Goal: Task Accomplishment & Management: Complete application form

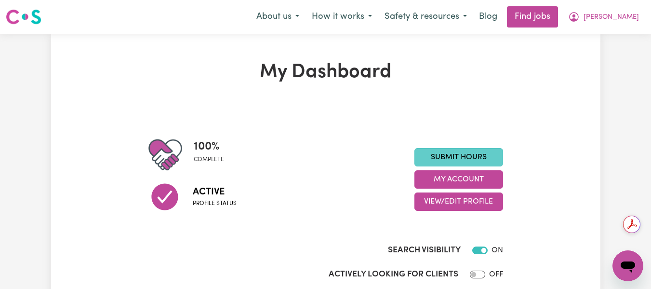
click at [469, 164] on link "Submit Hours" at bounding box center [459, 157] width 89 height 18
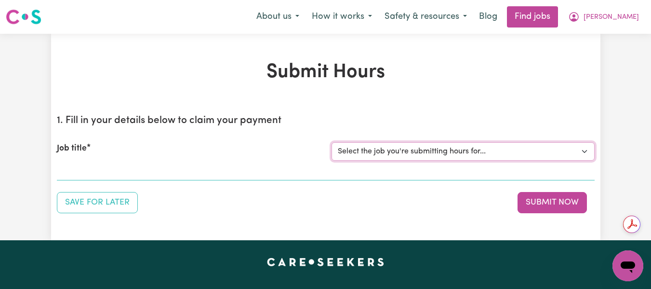
click at [447, 156] on select "Select the job you're submitting hours for... [[PERSON_NAME] (Han) Vu - NDIS Nu…" at bounding box center [463, 151] width 263 height 18
select select "2686"
click at [332, 142] on select "Select the job you're submitting hours for... [[PERSON_NAME] (Han) Vu - NDIS Nu…" at bounding box center [463, 151] width 263 height 18
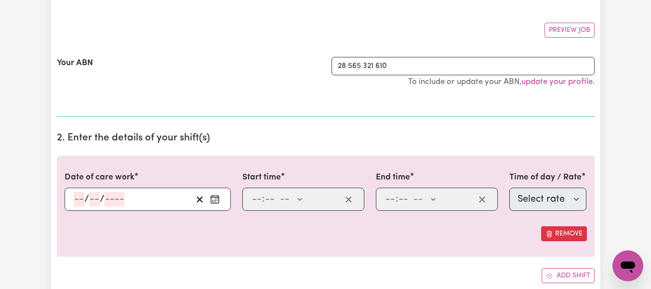
scroll to position [228, 0]
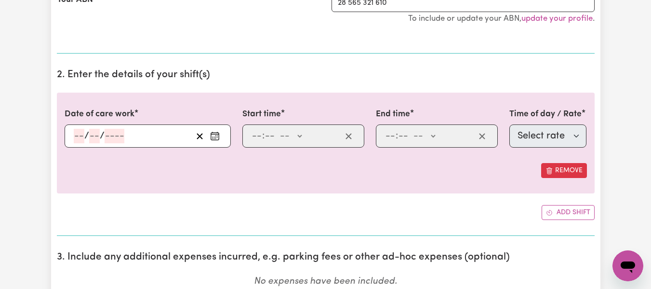
click at [82, 132] on div "/ /" at bounding box center [148, 135] width 166 height 23
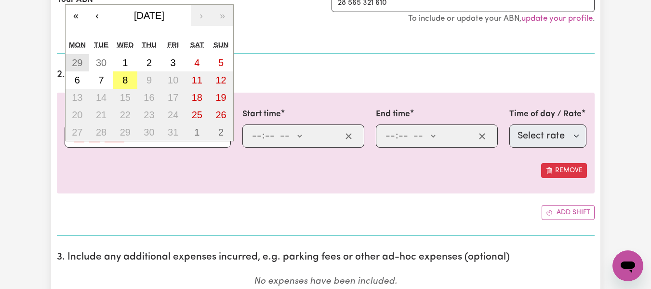
click at [73, 67] on abbr "29" at bounding box center [77, 62] width 11 height 11
type input "[DATE]"
type input "29"
type input "9"
type input "2025"
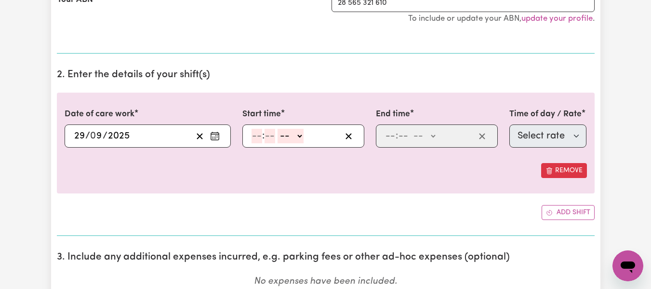
click at [252, 138] on input "number" at bounding box center [257, 136] width 11 height 14
type input "6"
type input "30"
click at [303, 139] on div "6 : 30 -- AM PM" at bounding box center [296, 136] width 91 height 14
click at [299, 136] on select "-- AM PM" at bounding box center [288, 136] width 26 height 14
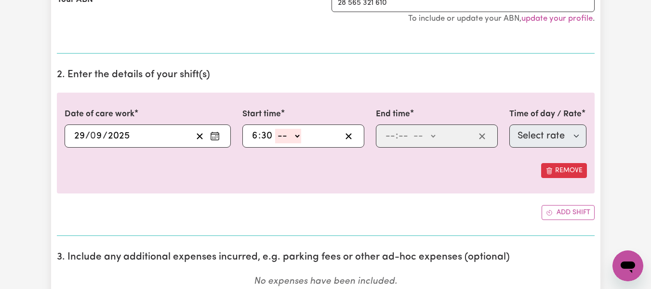
select select "pm"
click at [275, 129] on select "-- AM PM" at bounding box center [288, 136] width 26 height 14
type input "18:30"
click at [386, 135] on input "number" at bounding box center [390, 136] width 11 height 14
type input "10"
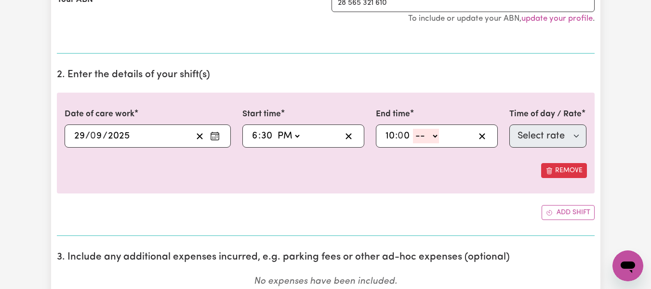
type input "0"
click at [433, 136] on select "-- AM PM" at bounding box center [426, 136] width 26 height 14
select select "pm"
click at [413, 129] on select "-- AM PM" at bounding box center [426, 136] width 26 height 14
type input "22:00"
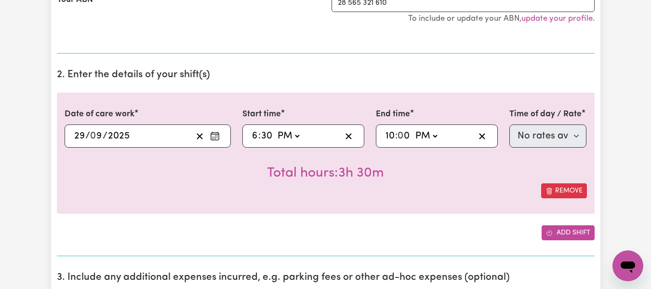
click at [560, 231] on button "Add shift" at bounding box center [568, 232] width 53 height 15
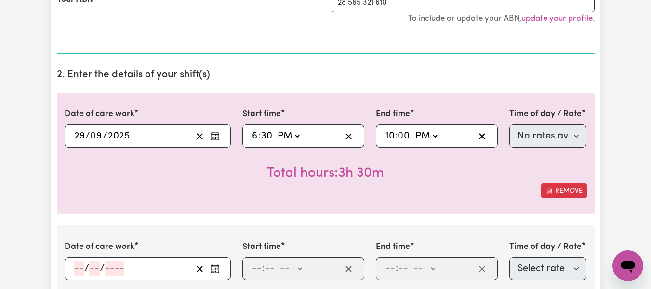
click at [77, 265] on input "number" at bounding box center [79, 268] width 11 height 14
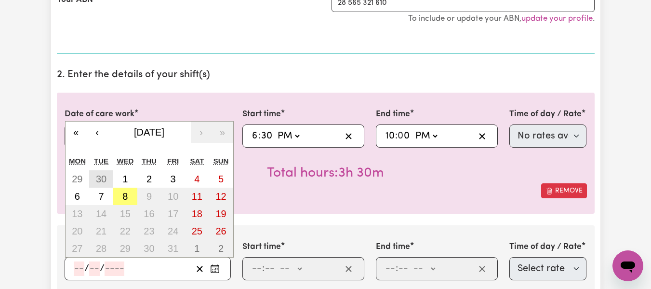
click at [102, 186] on button "30" at bounding box center [101, 178] width 24 height 17
type input "[DATE]"
type input "30"
type input "9"
type input "2025"
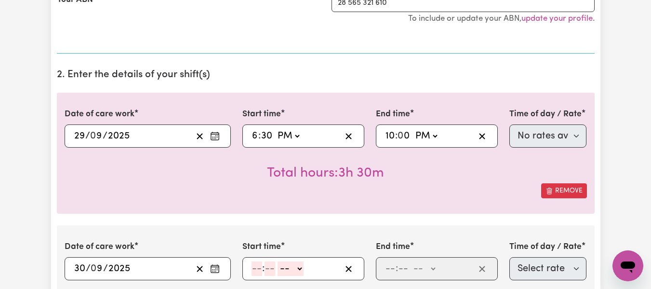
click at [259, 269] on input "number" at bounding box center [257, 268] width 11 height 14
type input "6"
type input "30"
click at [298, 268] on select "-- AM PM" at bounding box center [288, 268] width 26 height 14
select select "pm"
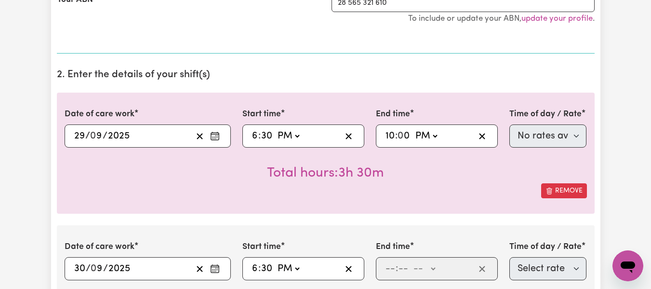
click at [275, 261] on select "-- AM PM" at bounding box center [288, 268] width 26 height 14
type input "18:30"
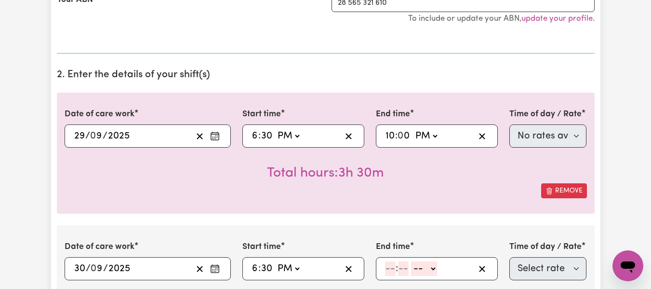
click at [385, 270] on input "number" at bounding box center [390, 268] width 11 height 14
type input "10"
type input "0"
click at [432, 269] on select "-- AM PM" at bounding box center [426, 268] width 26 height 14
select select "pm"
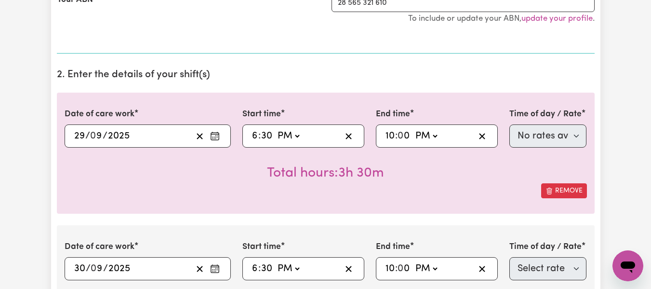
click at [413, 261] on select "-- AM PM" at bounding box center [426, 268] width 26 height 14
type input "22:00"
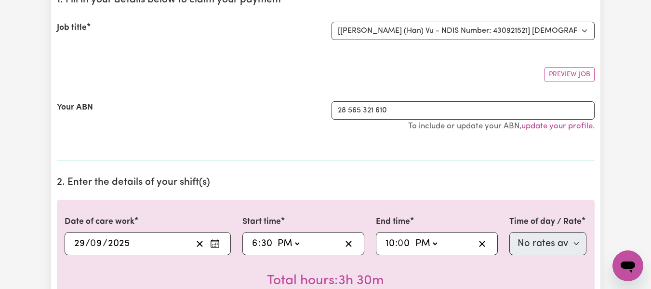
scroll to position [110, 0]
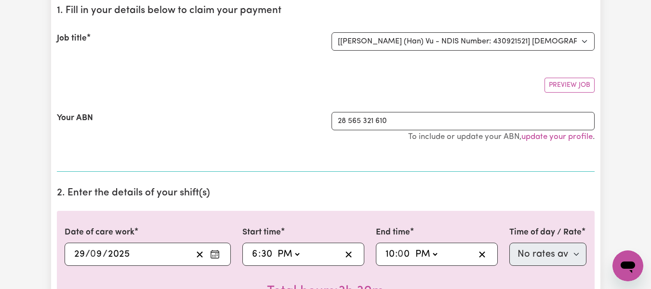
click at [456, 81] on div "Preview Job" at bounding box center [326, 81] width 538 height 23
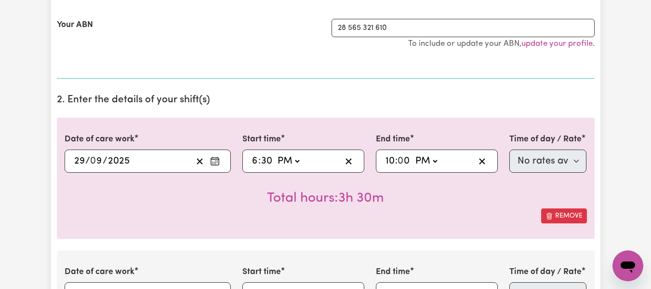
scroll to position [206, 0]
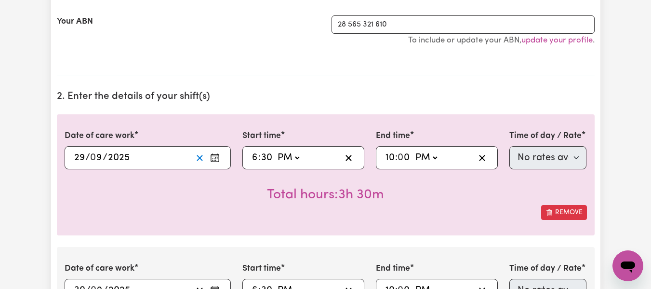
click at [198, 160] on line "Clear date" at bounding box center [199, 157] width 5 height 5
select select
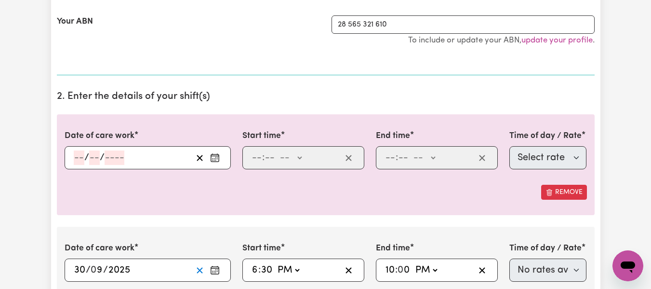
click at [202, 274] on icon "Clear date" at bounding box center [199, 270] width 9 height 9
select select
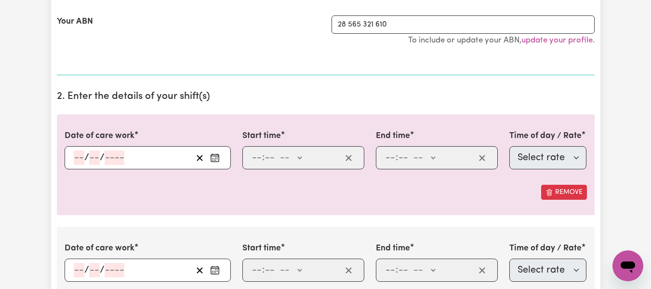
click at [218, 159] on icon "Enter the date of care work" at bounding box center [215, 158] width 10 height 10
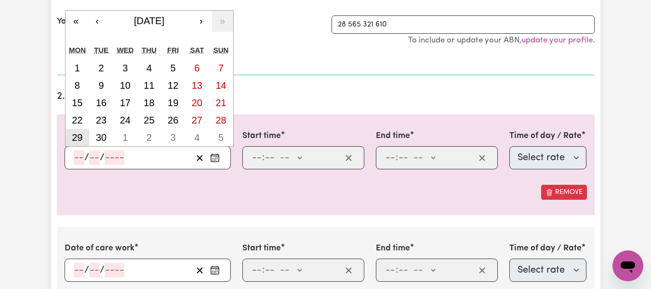
click at [77, 136] on abbr "29" at bounding box center [77, 137] width 11 height 11
type input "[DATE]"
type input "29"
type input "9"
type input "2025"
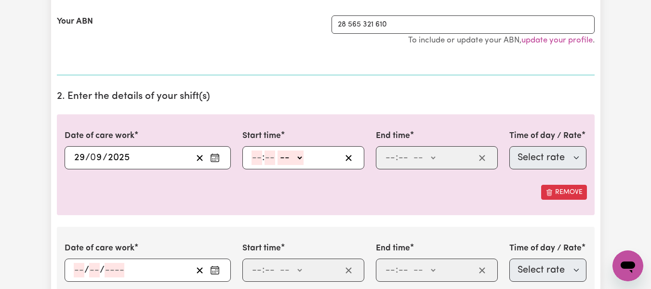
click at [255, 159] on input "number" at bounding box center [257, 157] width 11 height 14
type input "1"
type input "6"
type input "30"
click at [302, 159] on div "6 : 30 -- AM PM" at bounding box center [296, 157] width 91 height 14
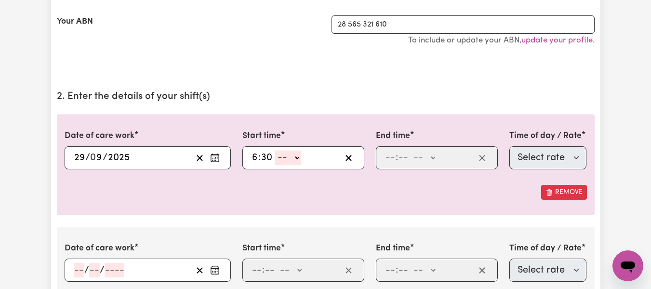
click at [295, 161] on select "-- AM PM" at bounding box center [288, 157] width 26 height 14
select select "pm"
click at [275, 150] on select "-- AM PM" at bounding box center [288, 157] width 26 height 14
type input "18:30"
click at [384, 161] on div ": -- AM PM" at bounding box center [429, 157] width 91 height 14
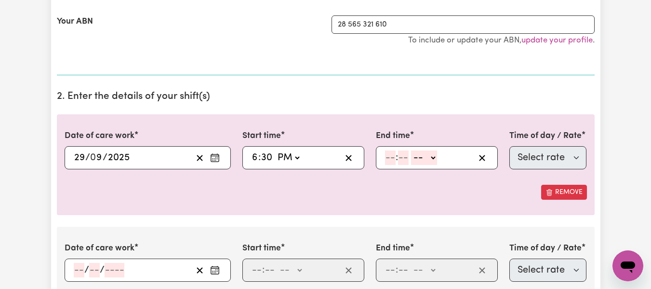
click at [388, 158] on input "number" at bounding box center [390, 157] width 11 height 14
type input "10"
type input "0"
click at [438, 161] on select "-- AM PM" at bounding box center [426, 157] width 26 height 14
select select "pm"
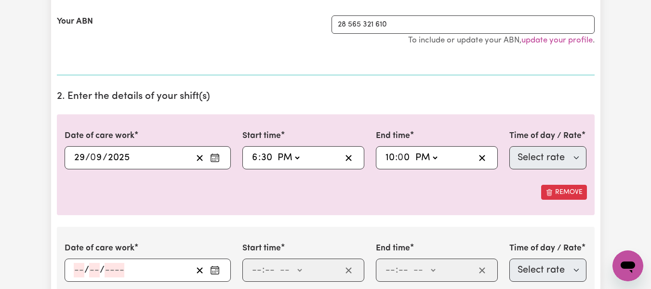
click at [413, 150] on select "-- AM PM" at bounding box center [426, 157] width 26 height 14
type input "22:00"
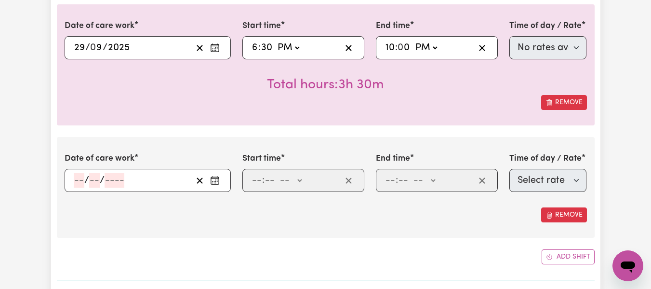
scroll to position [324, 0]
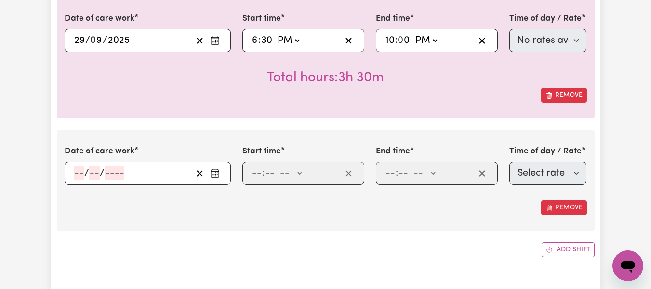
click at [81, 174] on input "number" at bounding box center [79, 173] width 11 height 14
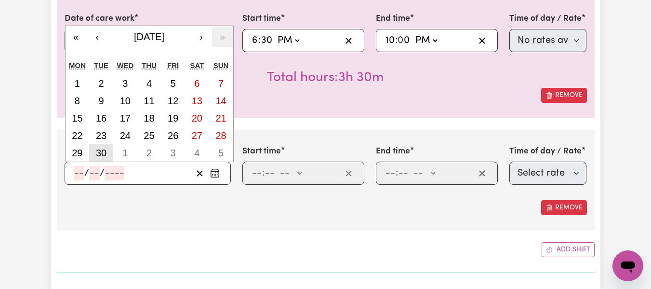
click at [96, 152] on abbr "30" at bounding box center [101, 153] width 11 height 11
type input "[DATE]"
type input "30"
type input "9"
type input "2025"
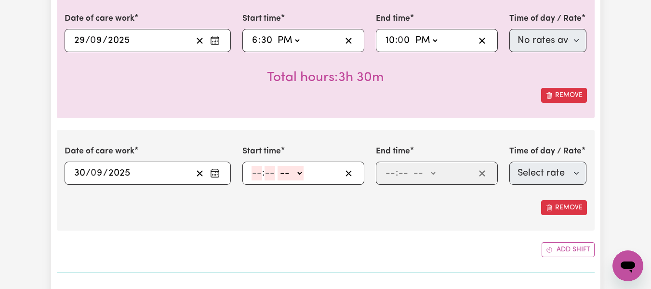
click at [255, 172] on input "number" at bounding box center [257, 173] width 11 height 14
type input "6"
type input "30"
click at [295, 179] on select "-- AM PM" at bounding box center [288, 173] width 26 height 14
select select "pm"
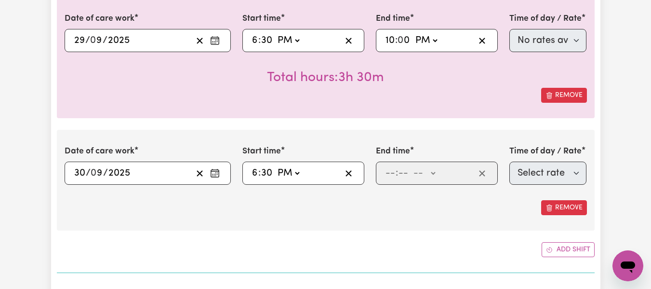
click at [275, 166] on select "-- AM PM" at bounding box center [288, 173] width 26 height 14
type input "18:30"
click at [387, 175] on input "number" at bounding box center [390, 173] width 11 height 14
type input "10"
type input "0"
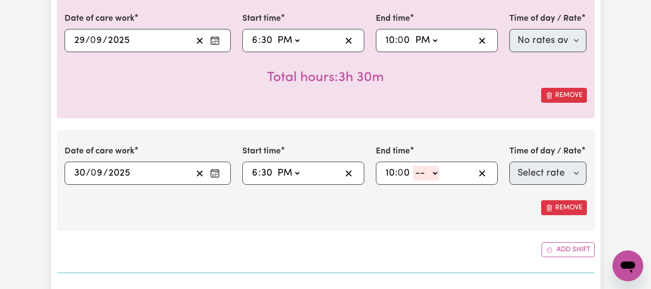
click at [439, 176] on select "-- AM PM" at bounding box center [426, 173] width 26 height 14
select select "pm"
click at [413, 166] on select "-- AM PM" at bounding box center [426, 173] width 26 height 14
type input "22:00"
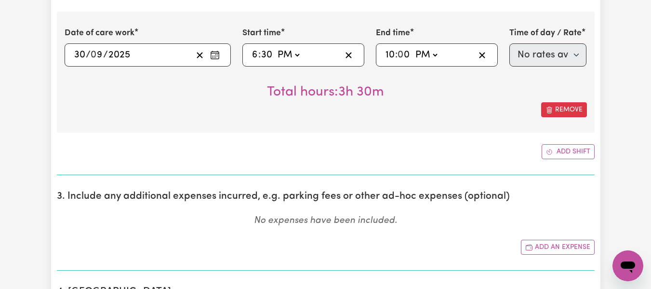
scroll to position [445, 0]
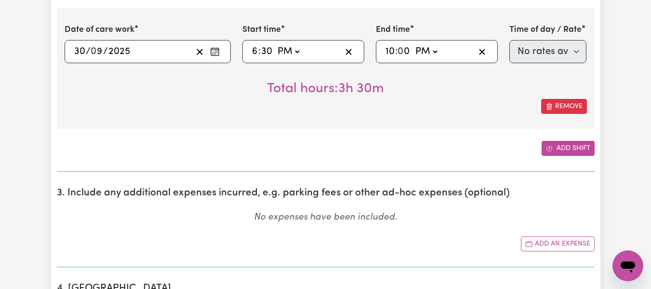
click at [585, 147] on button "Add shift" at bounding box center [568, 148] width 53 height 15
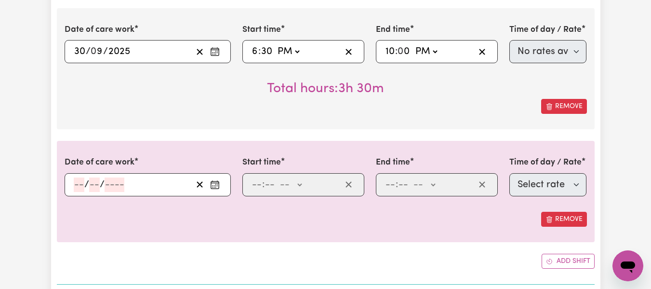
click at [76, 185] on input "number" at bounding box center [79, 184] width 11 height 14
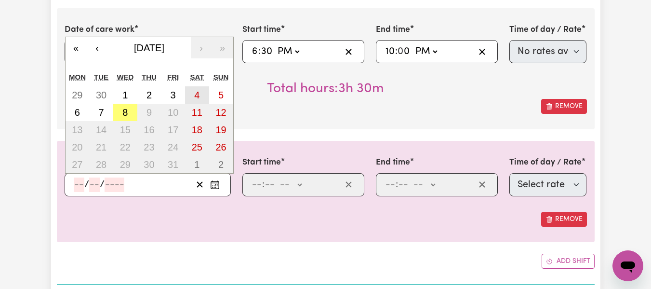
click at [201, 100] on button "4" at bounding box center [197, 94] width 24 height 17
type input "[DATE]"
type input "4"
type input "10"
type input "2025"
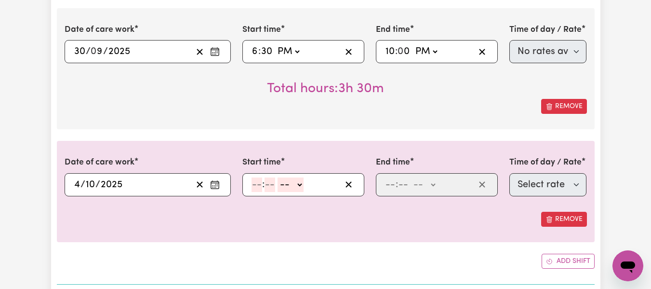
click at [254, 185] on input "number" at bounding box center [257, 184] width 11 height 14
type input "8"
type input "0"
click at [297, 188] on select "-- AM PM" at bounding box center [289, 184] width 26 height 14
select select "am"
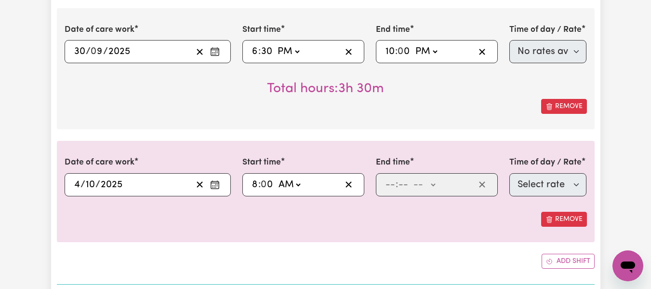
click at [276, 177] on select "-- AM PM" at bounding box center [289, 184] width 26 height 14
type input "08:00"
click at [388, 185] on input "number" at bounding box center [390, 184] width 11 height 14
type input "2"
type input "0"
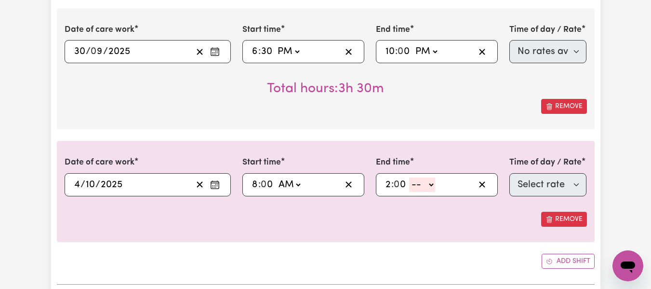
click at [431, 186] on select "-- AM PM" at bounding box center [422, 184] width 26 height 14
select select "pm"
click at [409, 177] on select "-- AM PM" at bounding box center [422, 184] width 26 height 14
type input "14:00"
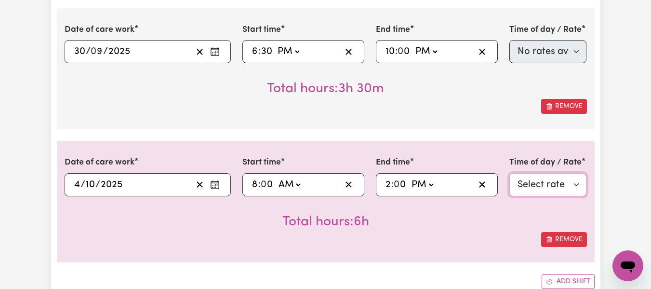
click at [577, 186] on select "Select rate $77.06 - [DATE] - Assistance with Self Care Activities - Standard L…" at bounding box center [549, 184] width 78 height 23
select select "43288"
click at [510, 173] on select "Select rate $77.06 - [DATE] - Assistance with Self Care Activities - Standard L…" at bounding box center [549, 184] width 78 height 23
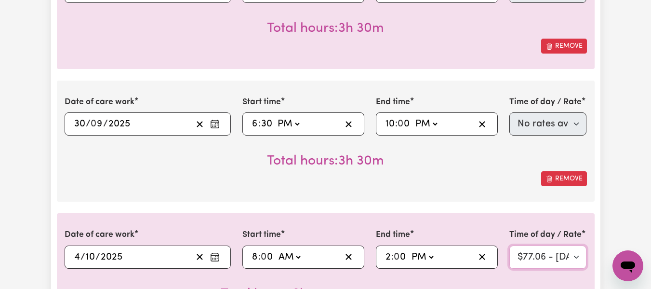
scroll to position [361, 0]
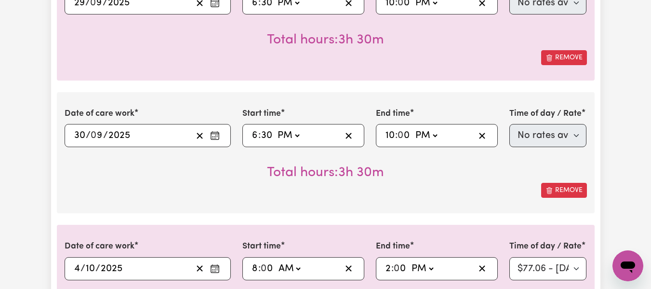
click at [212, 136] on icon "Enter the date of care work" at bounding box center [215, 136] width 10 height 10
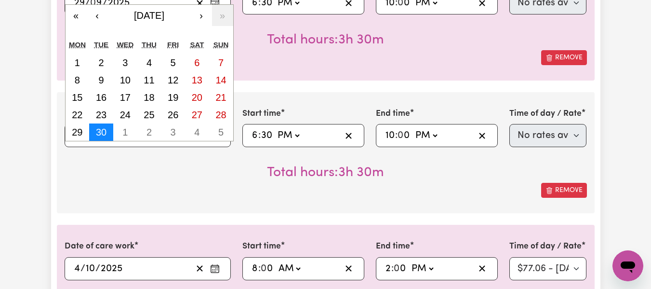
click at [97, 132] on abbr "30" at bounding box center [101, 132] width 11 height 11
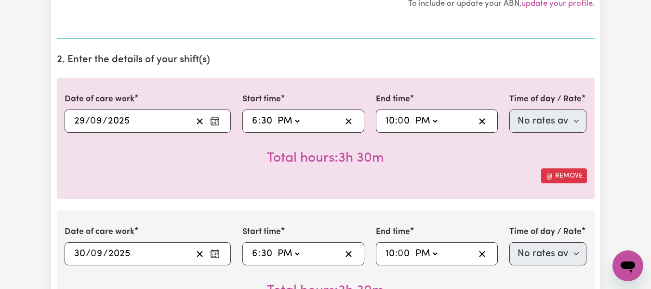
scroll to position [220, 0]
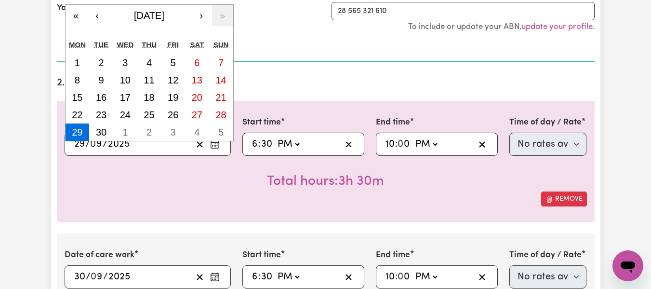
click at [77, 143] on input "29" at bounding box center [80, 144] width 12 height 14
click at [77, 129] on abbr "29" at bounding box center [77, 132] width 11 height 11
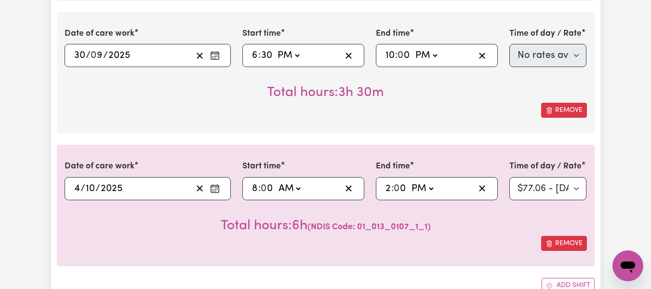
scroll to position [437, 0]
